Goal: Navigation & Orientation: Find specific page/section

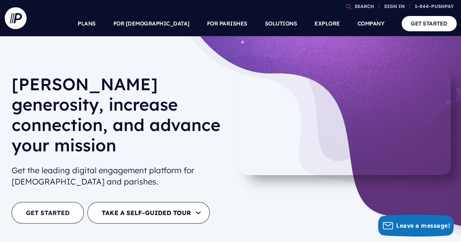
click at [38, 202] on link "GET STARTED" at bounding box center [48, 212] width 72 height 21
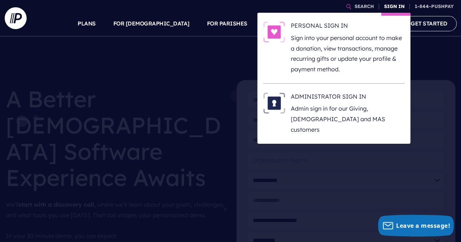
click at [387, 7] on link "SIGN IN" at bounding box center [394, 6] width 26 height 13
click at [391, 7] on link "SIGN IN" at bounding box center [394, 6] width 26 height 13
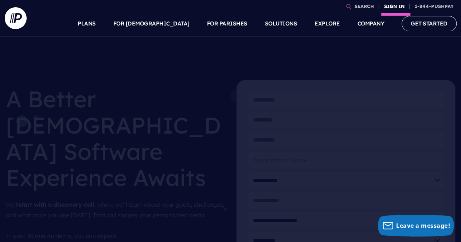
click at [391, 7] on link "SIGN IN" at bounding box center [394, 6] width 26 height 13
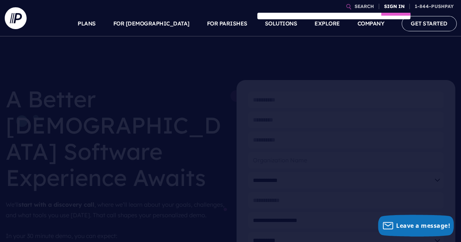
click at [391, 7] on link "SIGN IN" at bounding box center [394, 6] width 26 height 13
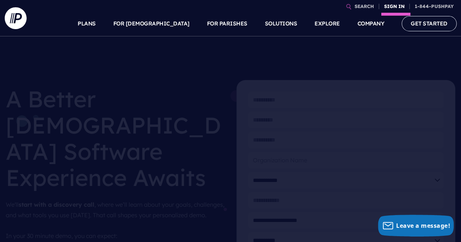
click at [391, 6] on link "SIGN IN" at bounding box center [394, 6] width 26 height 13
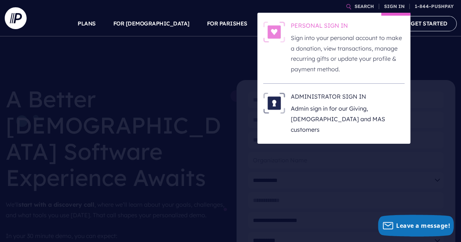
click at [318, 41] on p "Sign into your personal account to make a donation, view transactions, manage r…" at bounding box center [348, 54] width 114 height 42
